Goal: Information Seeking & Learning: Learn about a topic

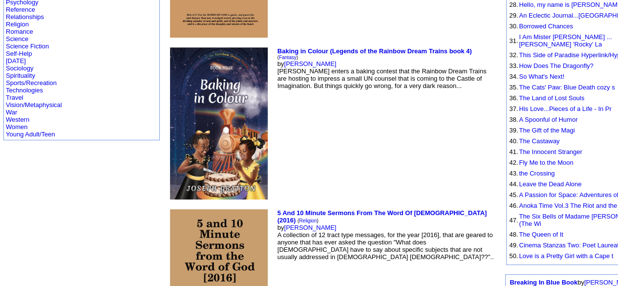
scroll to position [437, 0]
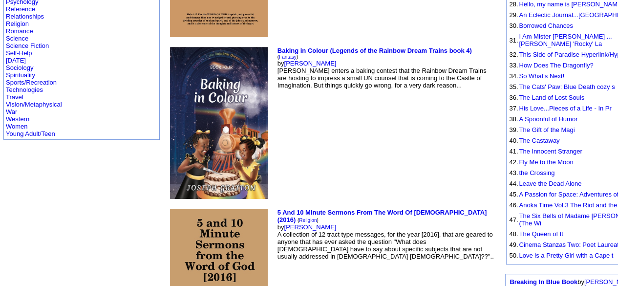
click at [170, 119] on img at bounding box center [219, 123] width 98 height 152
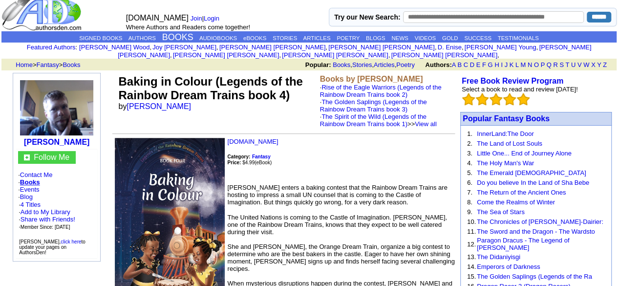
scroll to position [10, 0]
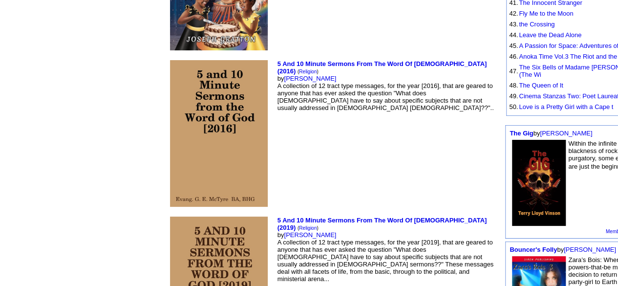
scroll to position [725, 0]
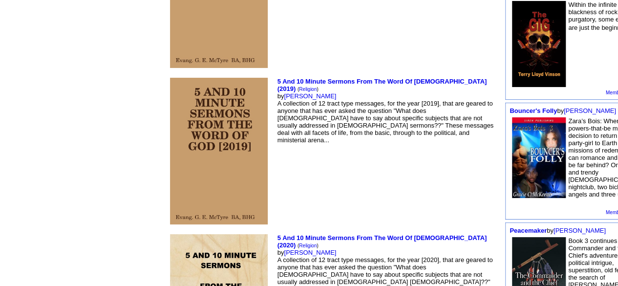
click at [170, 139] on img at bounding box center [219, 151] width 98 height 146
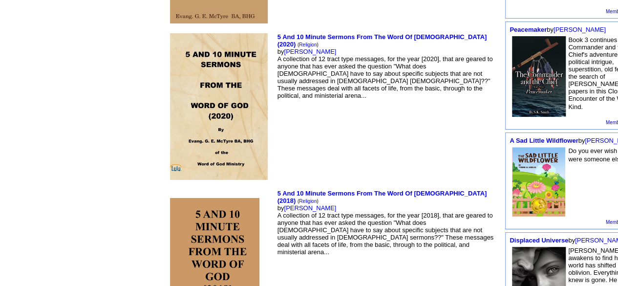
scroll to position [927, 0]
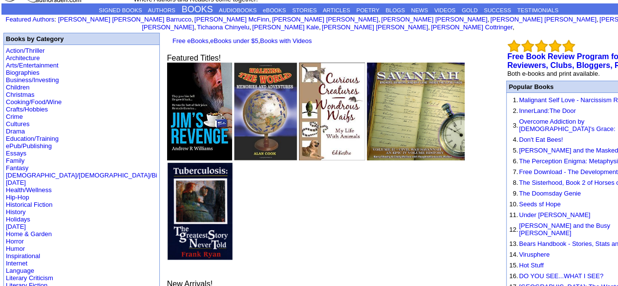
scroll to position [37, 0]
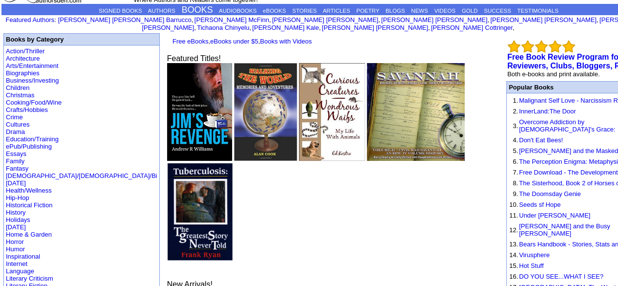
click at [21, 84] on link "Children" at bounding box center [17, 87] width 23 height 7
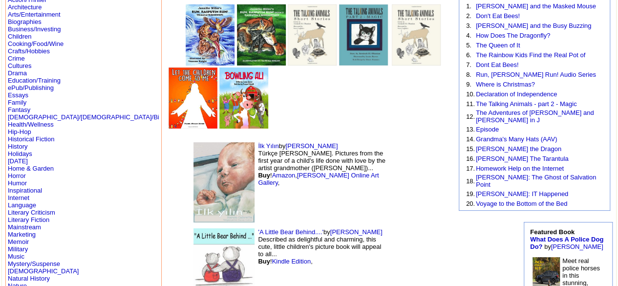
scroll to position [90, 0]
click at [193, 181] on img at bounding box center [223, 182] width 61 height 80
